Goal: Task Accomplishment & Management: Complete application form

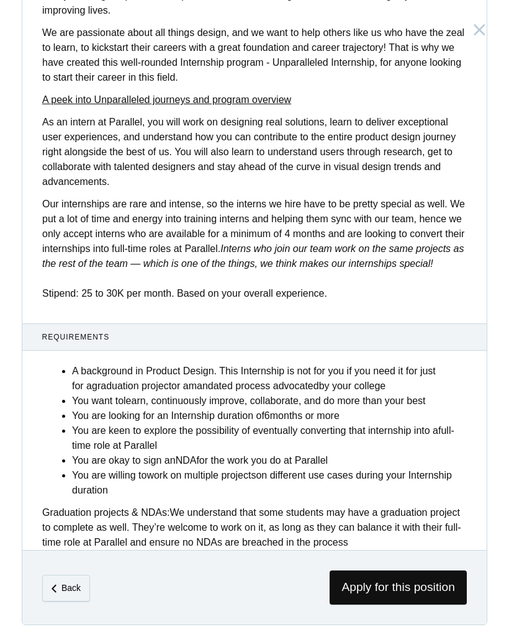
scroll to position [315, 0]
click at [383, 584] on span "Apply for this position" at bounding box center [398, 587] width 137 height 34
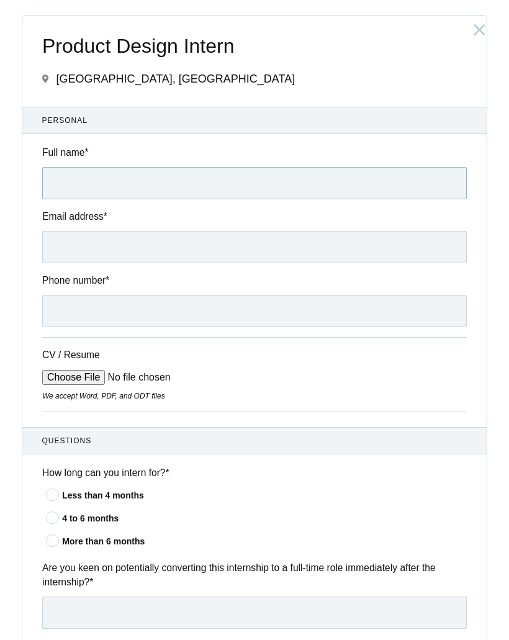
click at [76, 176] on input "Full name *" at bounding box center [254, 183] width 425 height 32
type input "[PERSON_NAME]"
click at [269, 246] on input "Email address *" at bounding box center [254, 247] width 425 height 32
type input "[EMAIL_ADDRESS][DOMAIN_NAME]"
click at [379, 320] on input "Phone number *" at bounding box center [254, 311] width 425 height 32
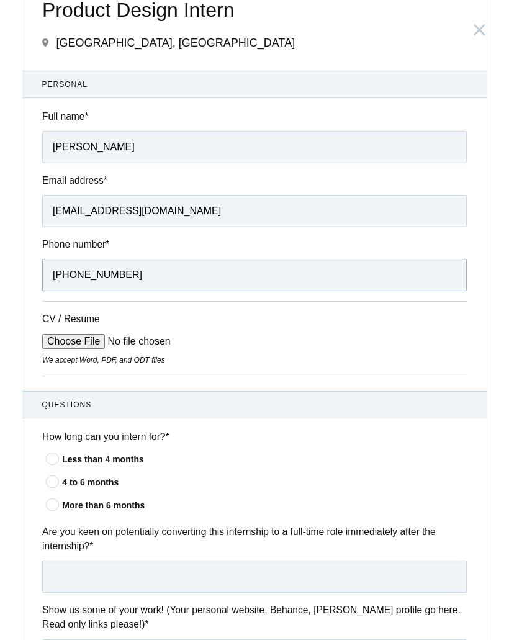
scroll to position [37, 0]
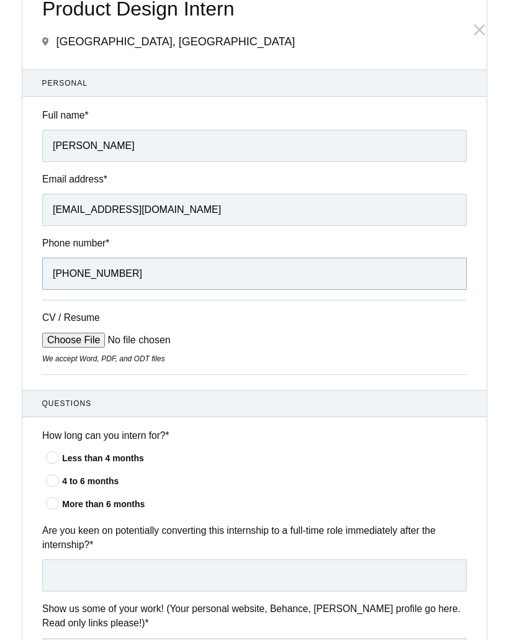
type input "[PHONE_NUMBER]"
click at [79, 348] on input "CV / Resume" at bounding box center [136, 340] width 188 height 15
type input "C:\fakepath\[PERSON_NAME].pdf"
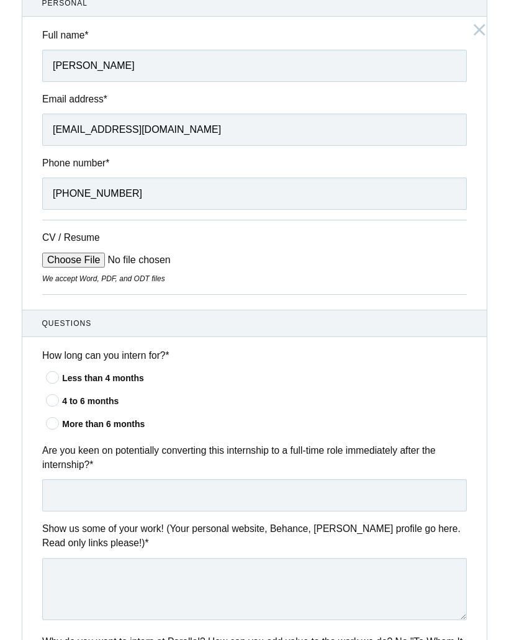
scroll to position [121, 0]
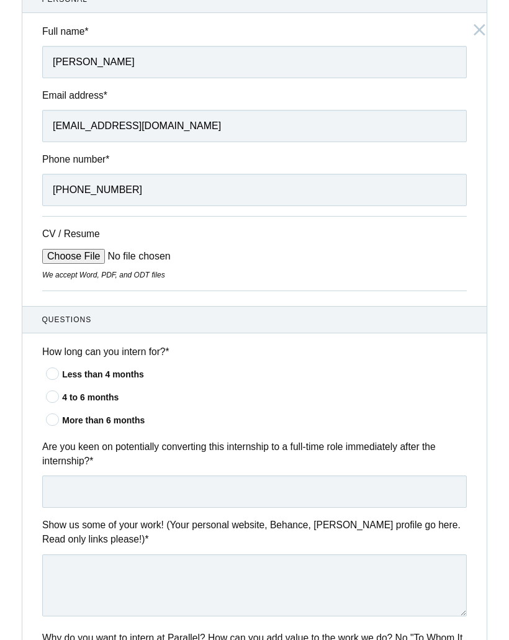
click at [50, 423] on icon at bounding box center [53, 419] width 23 height 8
click at [0, 0] on input"] "More than 6 months" at bounding box center [0, 0] width 0 height 0
click at [104, 497] on input "text" at bounding box center [254, 491] width 425 height 32
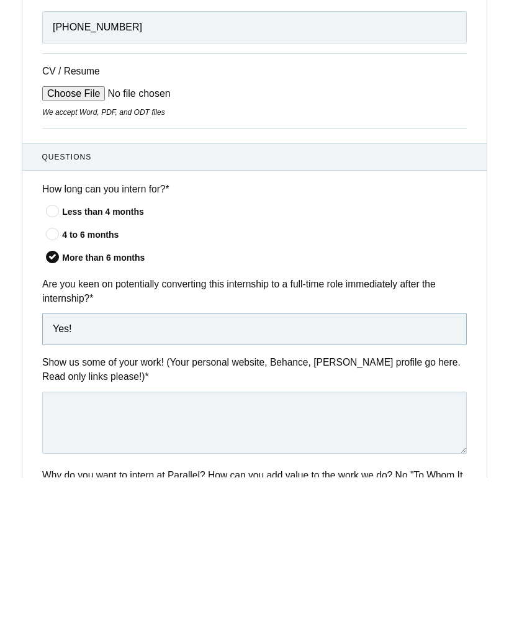
type input "Yes!"
click at [382, 554] on textarea at bounding box center [254, 585] width 425 height 62
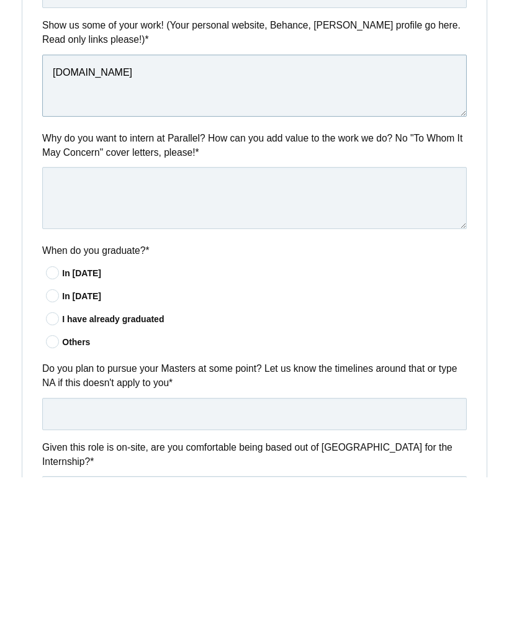
scroll to position [459, 0]
type textarea "[DOMAIN_NAME]"
click at [49, 431] on icon at bounding box center [53, 435] width 23 height 8
click at [0, 0] on input"] "In [DATE]" at bounding box center [0, 0] width 0 height 0
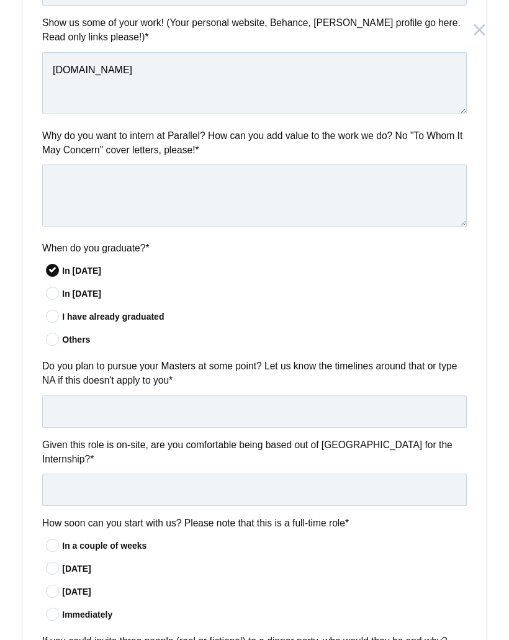
scroll to position [624, 0]
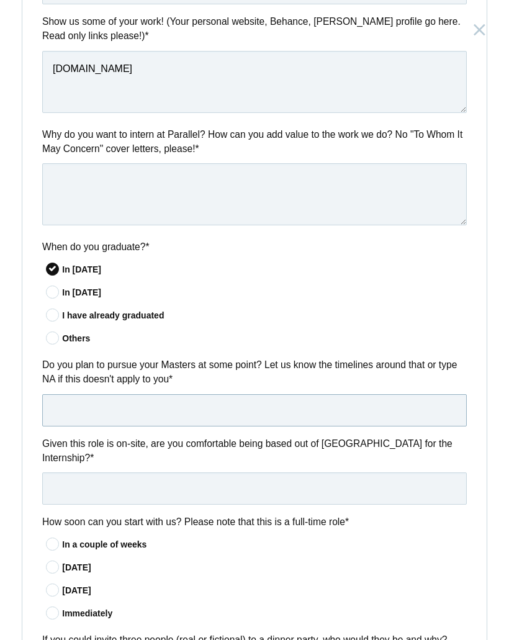
click at [290, 426] on input "text" at bounding box center [254, 410] width 425 height 32
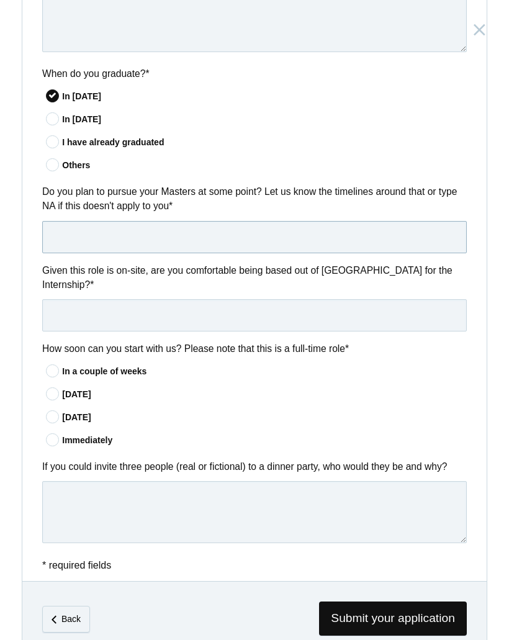
scroll to position [807, 0]
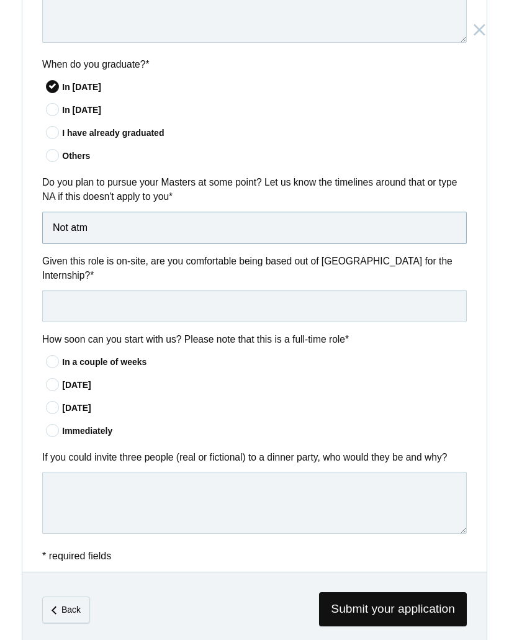
type input "Not atm"
click at [398, 322] on input "text" at bounding box center [254, 306] width 425 height 32
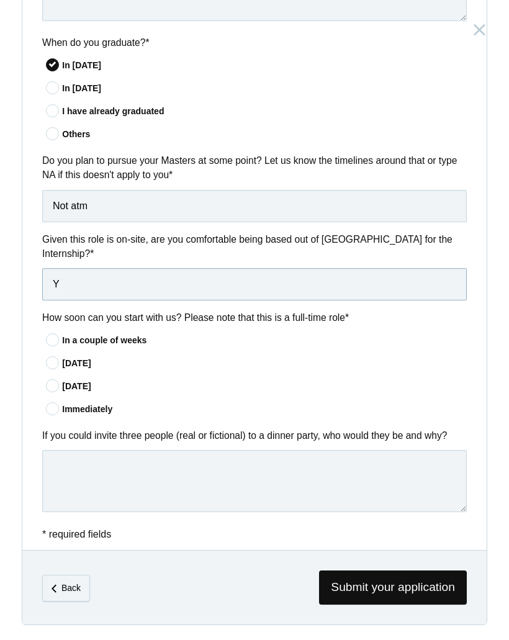
scroll to position [839, 0]
type input "Yes"
click at [46, 413] on icon at bounding box center [53, 409] width 23 height 8
click at [0, 0] on input"] "Immediately" at bounding box center [0, 0] width 0 height 0
click at [187, 467] on textarea at bounding box center [254, 481] width 425 height 62
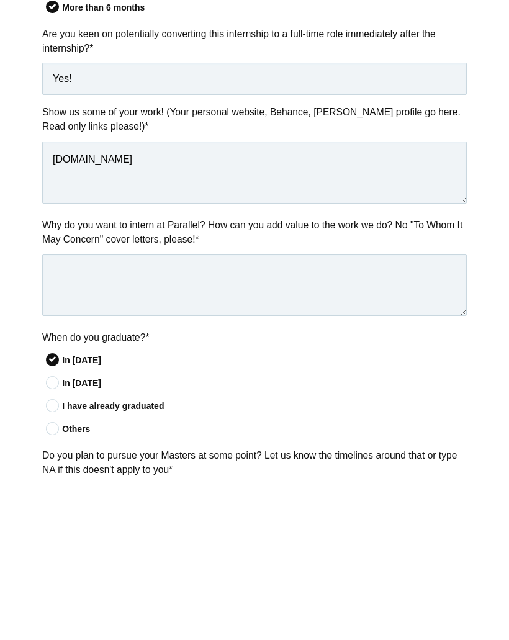
scroll to position [377, 0]
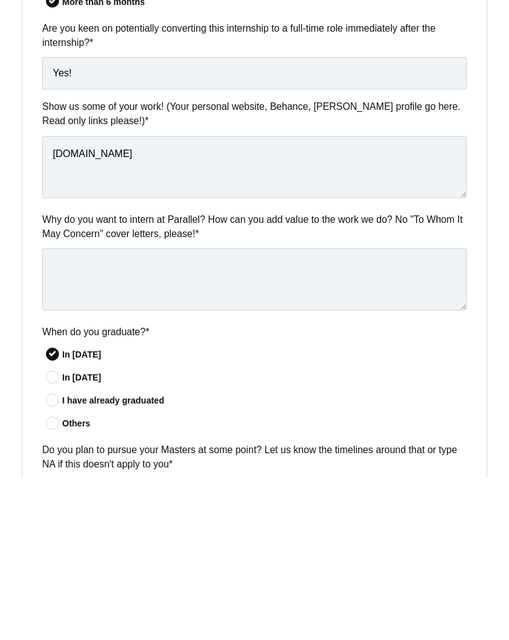
type textarea "My cat (in his human form) [PERSON_NAME] [PERSON_NAME]"
click at [80, 411] on textarea at bounding box center [254, 442] width 425 height 62
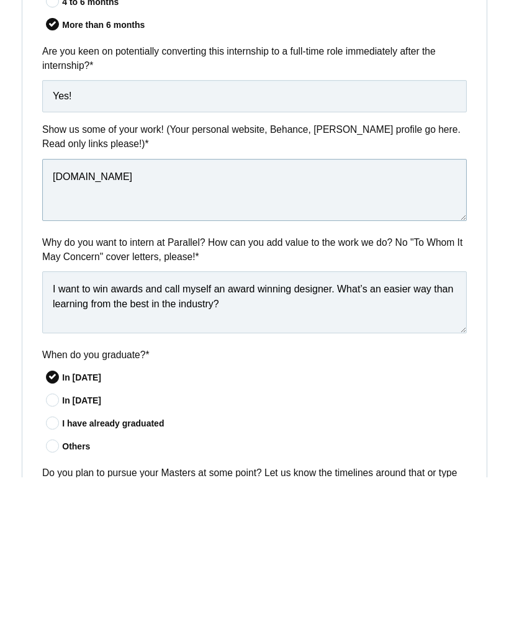
scroll to position [354, 0]
click at [398, 433] on textarea "I want to win awards and call myself an award winning designer. What’s an easie…" at bounding box center [254, 464] width 425 height 62
click at [395, 433] on textarea "I want to win awards and call myself an award winning designer. What’s an easie…" at bounding box center [254, 464] width 425 height 62
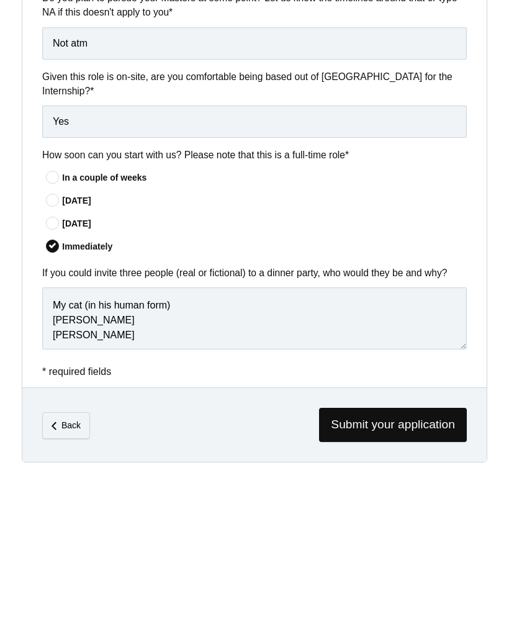
scroll to position [839, 0]
type textarea "I want to win awards and call myself an award winning designer. What’s a better…"
click at [403, 570] on span "Submit your application" at bounding box center [393, 587] width 148 height 34
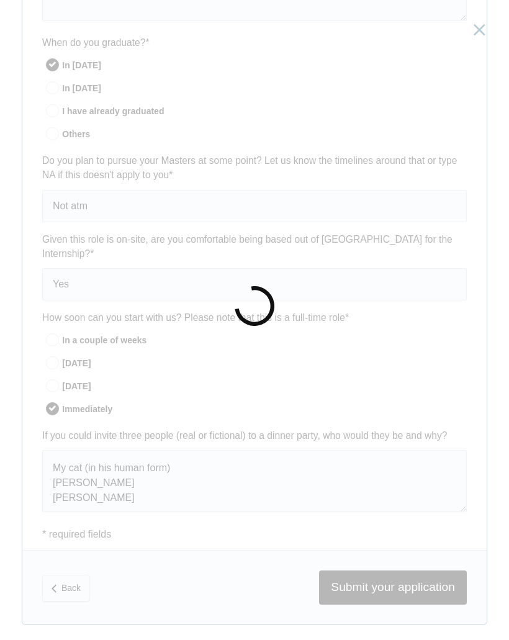
scroll to position [0, 0]
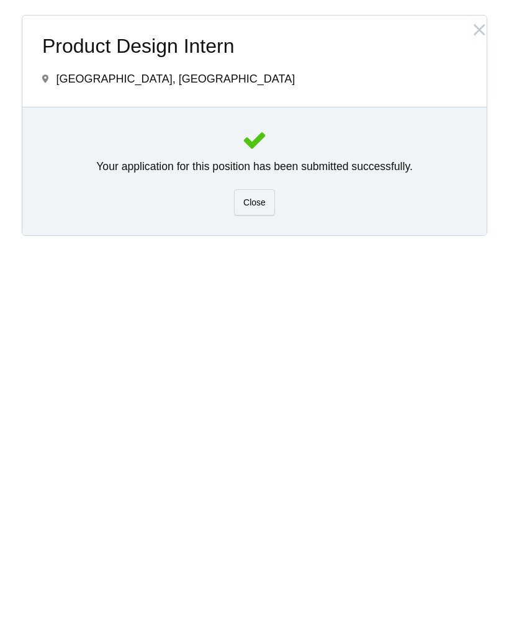
click at [256, 206] on span "Close" at bounding box center [254, 202] width 22 height 10
